Goal: Information Seeking & Learning: Find specific page/section

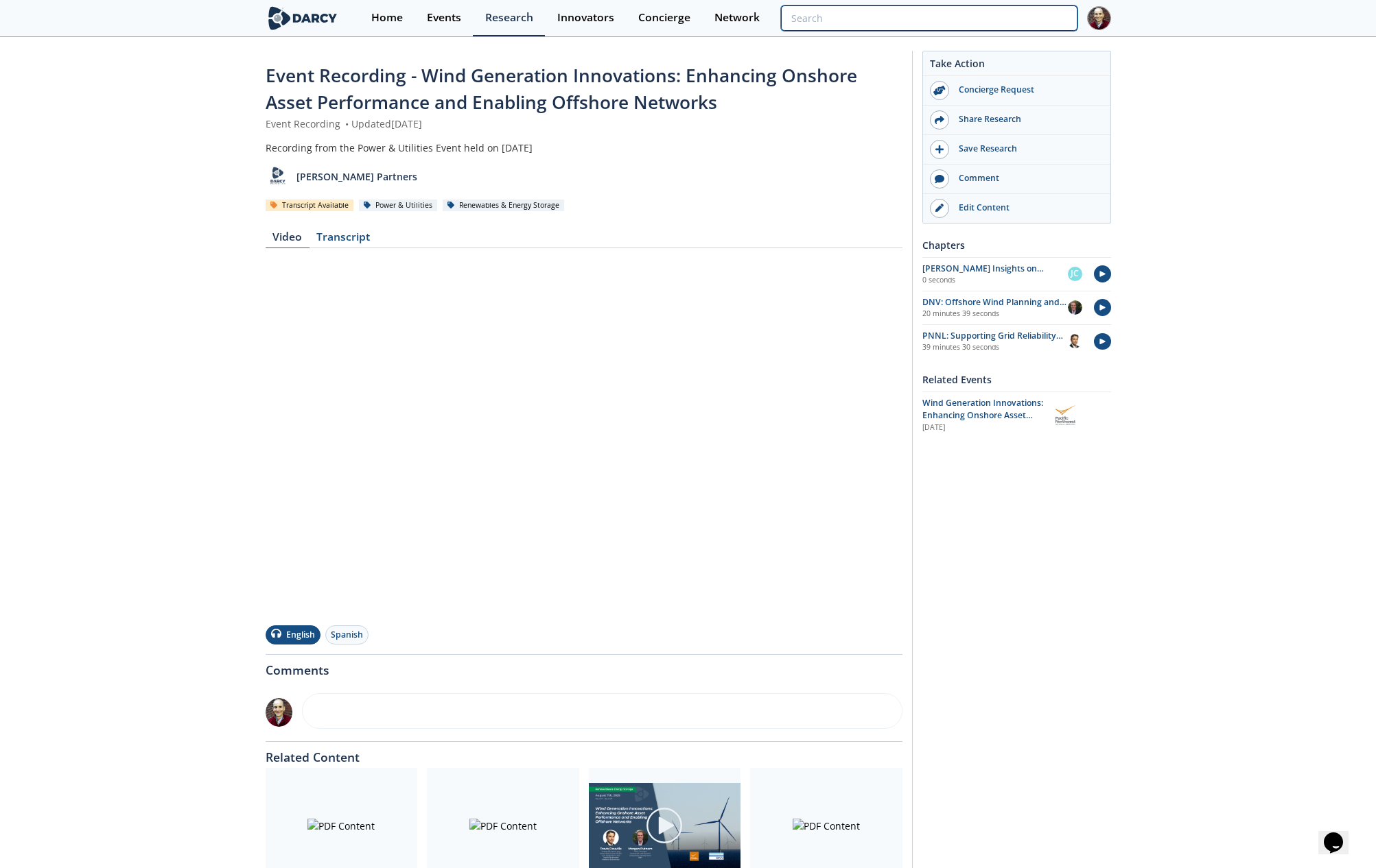
click at [990, 23] on input "search" at bounding box center [928, 18] width 295 height 25
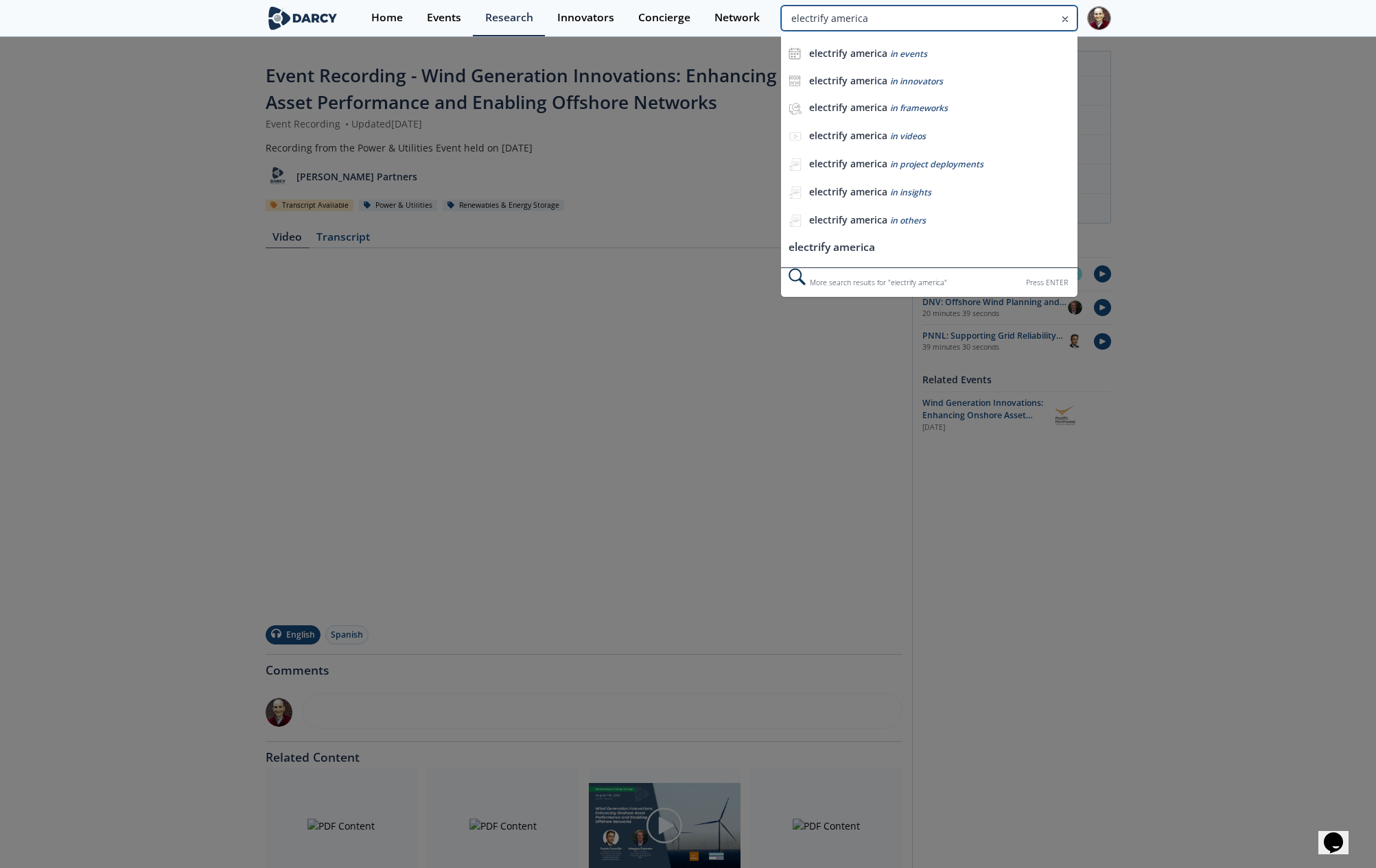
type input "electrify america"
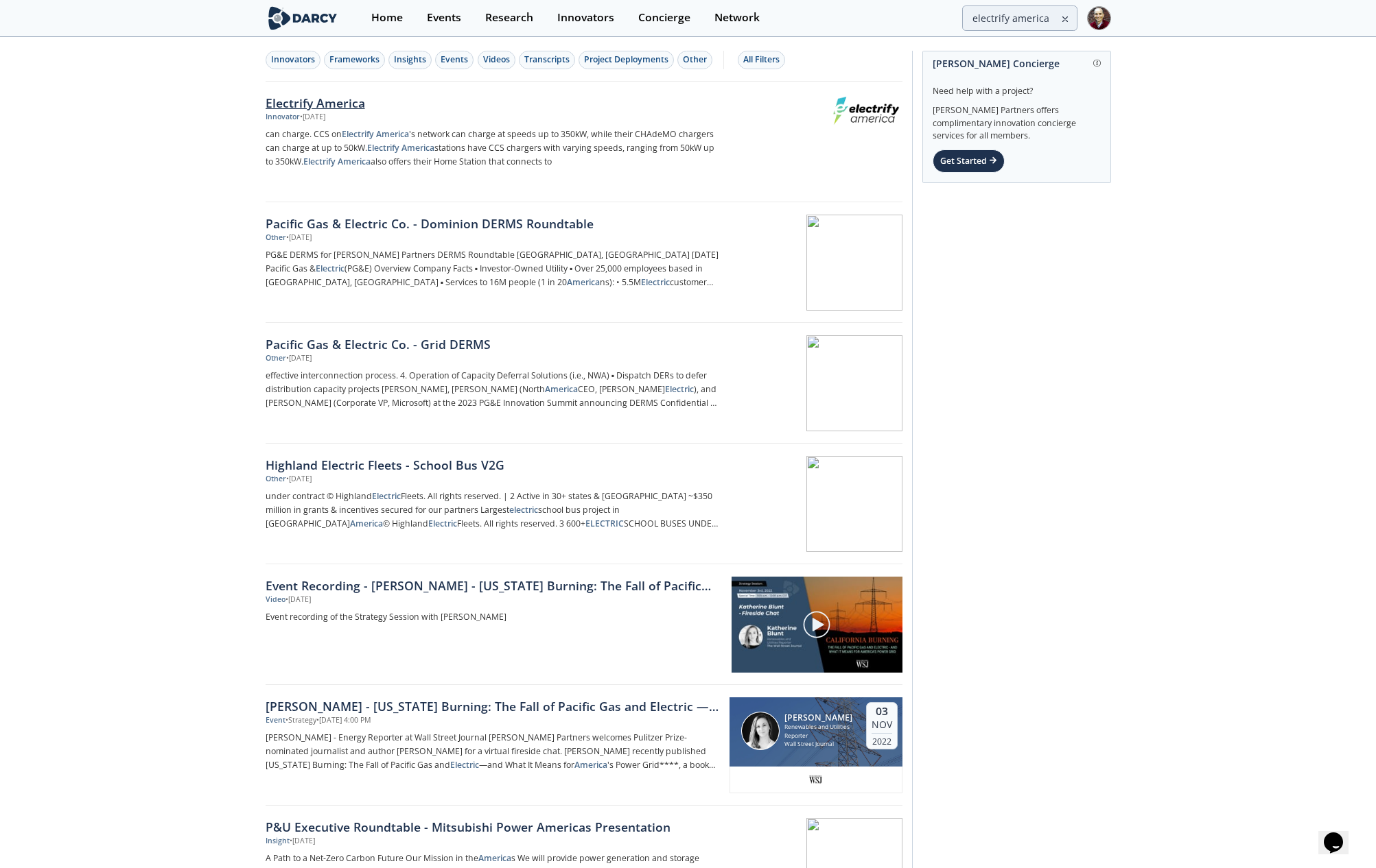
click at [330, 104] on div "Electrify America" at bounding box center [492, 103] width 454 height 18
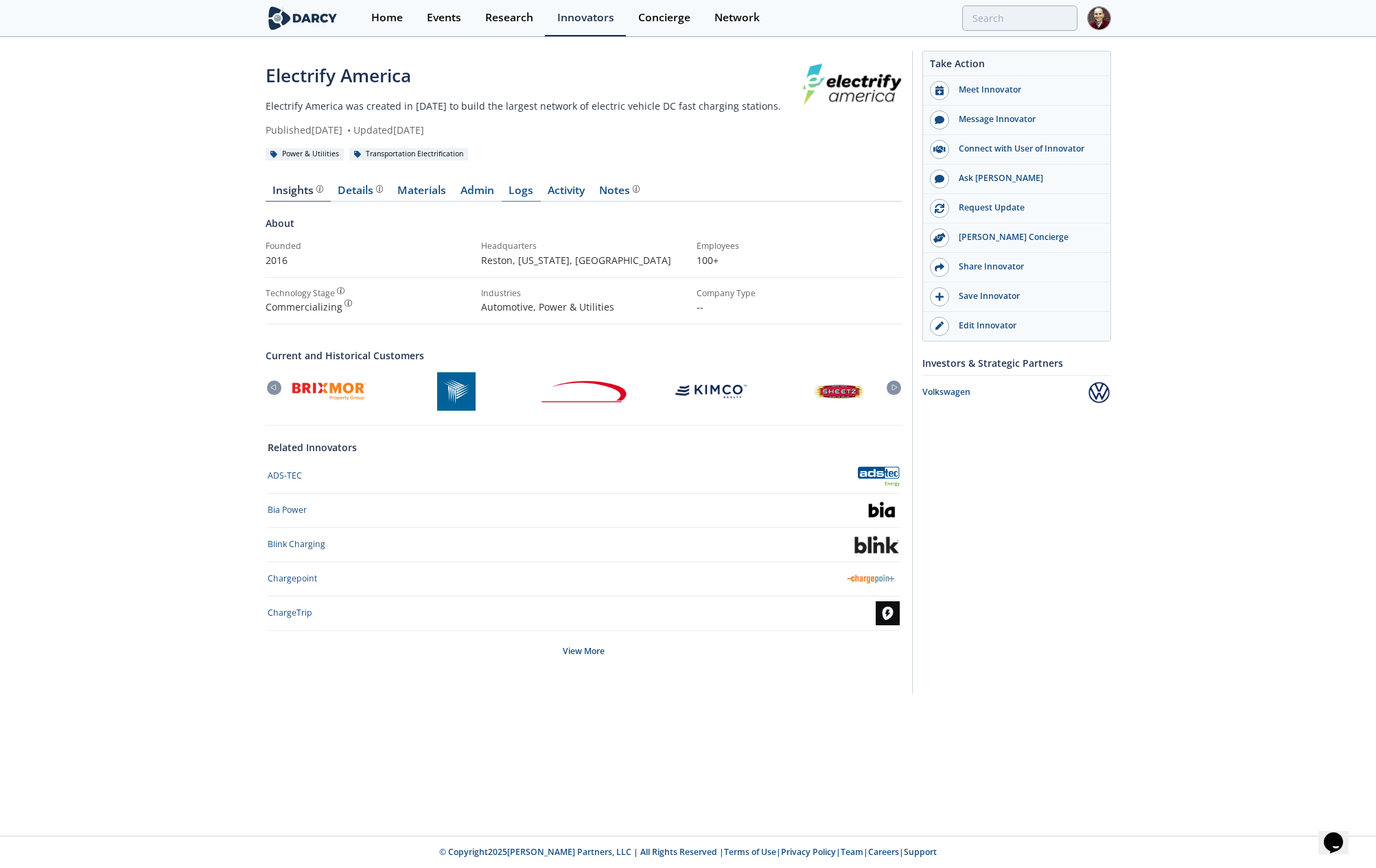
click at [513, 190] on link "Logs" at bounding box center [521, 193] width 39 height 16
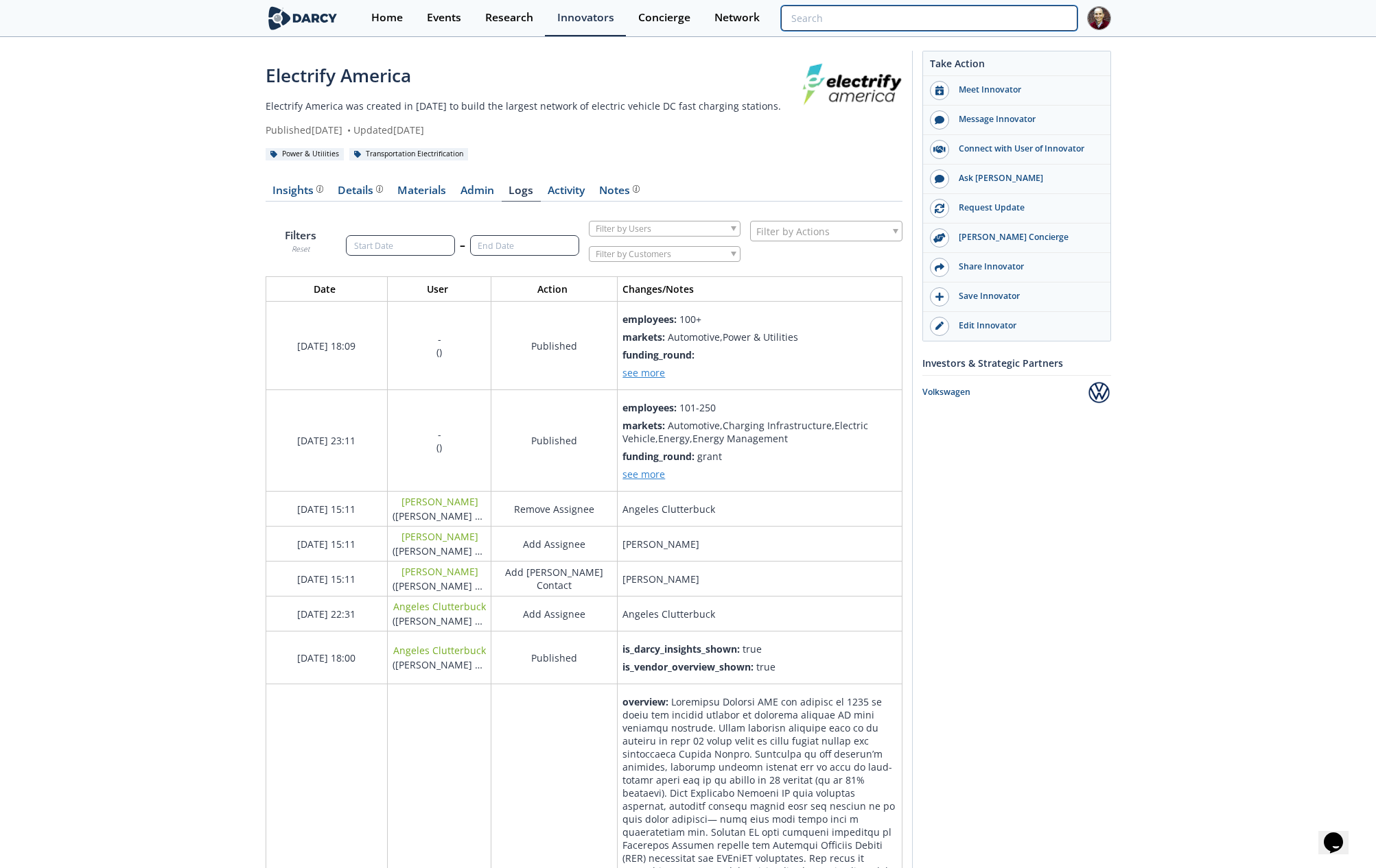
scroll to position [1072, 637]
click at [1024, 15] on input "search" at bounding box center [928, 18] width 295 height 25
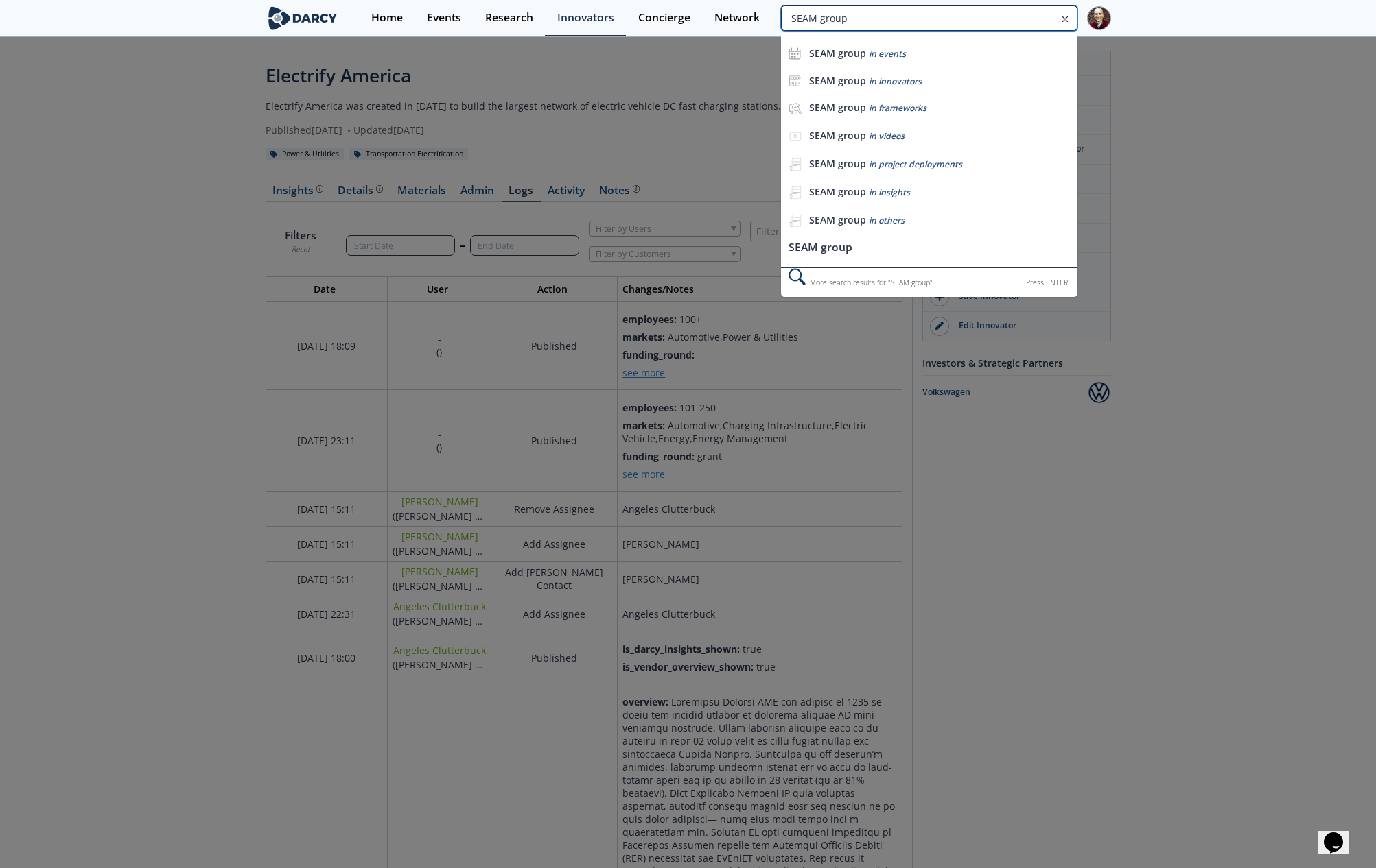
type input "SEAM group"
